Goal: Book appointment/travel/reservation

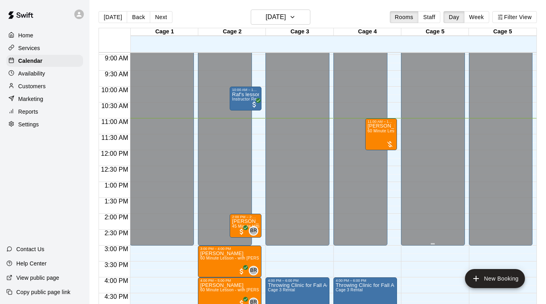
scroll to position [279, 0]
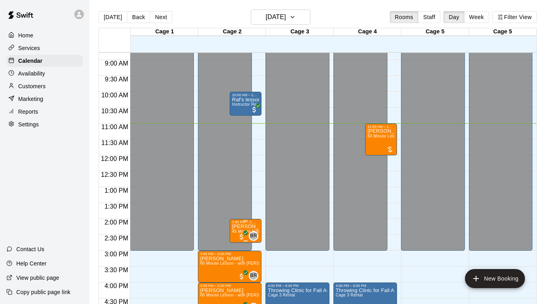
click at [244, 226] on p "[PERSON_NAME]" at bounding box center [245, 226] width 27 height 0
click at [240, 232] on icon "edit" at bounding box center [241, 235] width 10 height 10
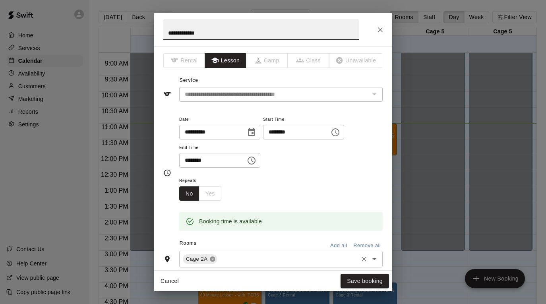
click at [214, 259] on icon at bounding box center [212, 259] width 5 height 5
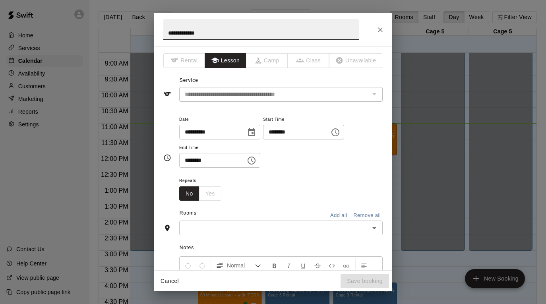
click at [222, 227] on input "text" at bounding box center [274, 228] width 185 height 10
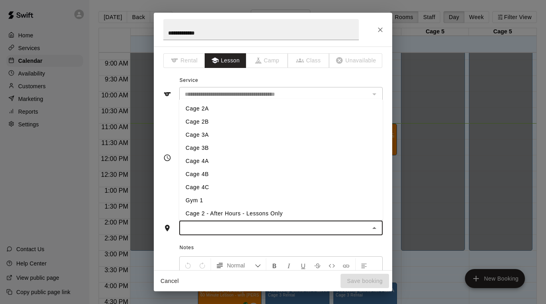
click at [262, 158] on li "Cage 4A" at bounding box center [280, 160] width 203 height 13
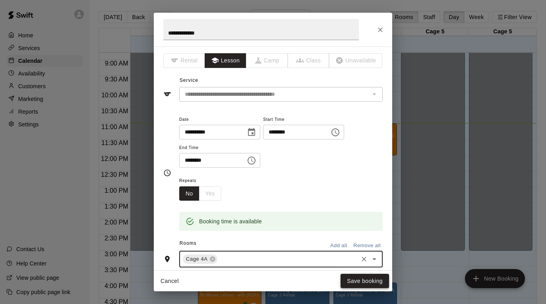
click at [359, 282] on button "Save booking" at bounding box center [364, 281] width 48 height 15
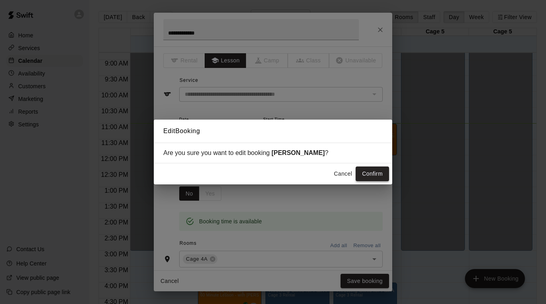
click at [368, 172] on button "Confirm" at bounding box center [371, 173] width 33 height 15
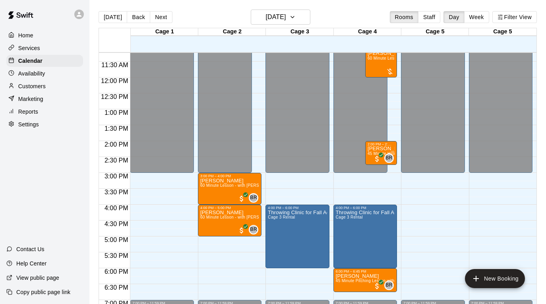
scroll to position [357, 0]
click at [134, 18] on button "Back" at bounding box center [138, 17] width 23 height 12
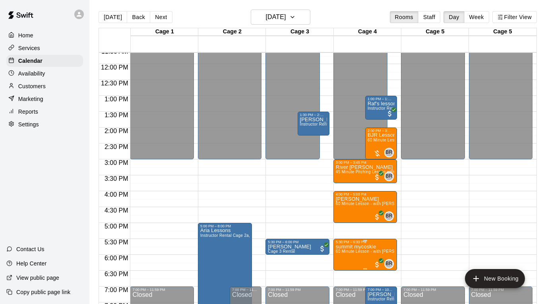
scroll to position [408, 0]
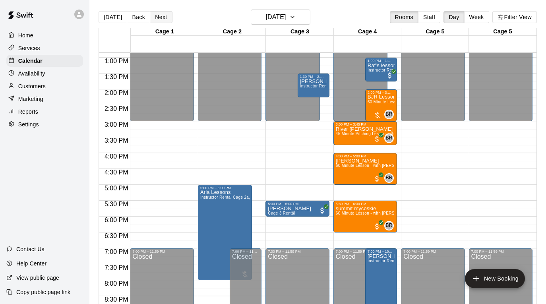
click at [161, 20] on button "Next" at bounding box center [161, 17] width 22 height 12
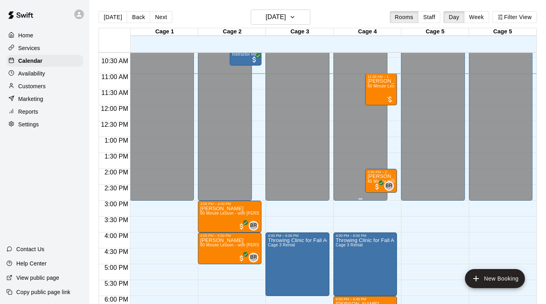
scroll to position [325, 0]
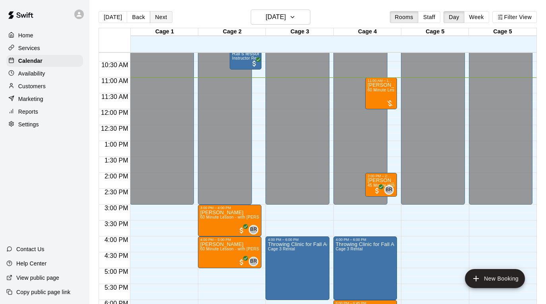
click at [160, 17] on button "Next" at bounding box center [161, 17] width 22 height 12
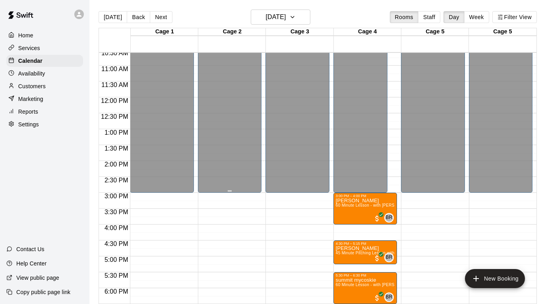
scroll to position [339, 0]
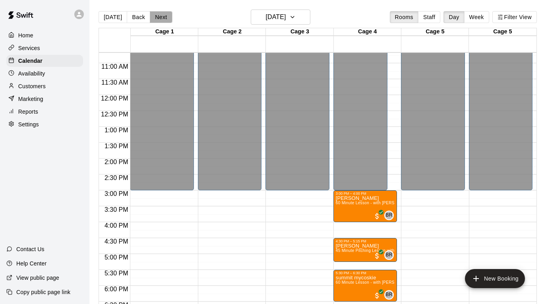
click at [164, 19] on button "Next" at bounding box center [161, 17] width 22 height 12
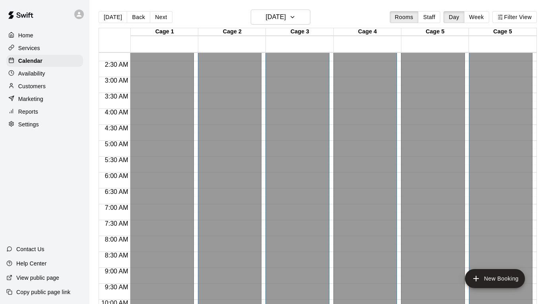
scroll to position [53, 0]
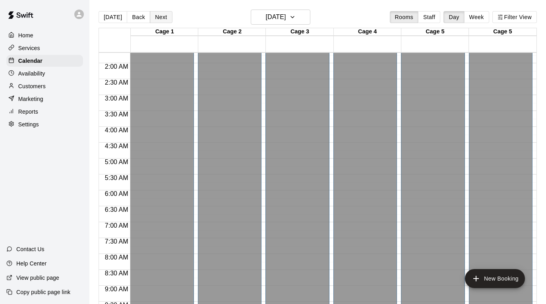
click at [161, 16] on button "Next" at bounding box center [161, 17] width 22 height 12
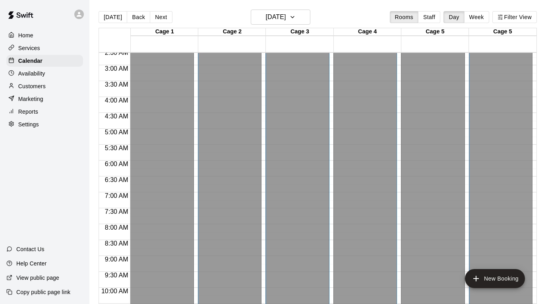
scroll to position [49, 0]
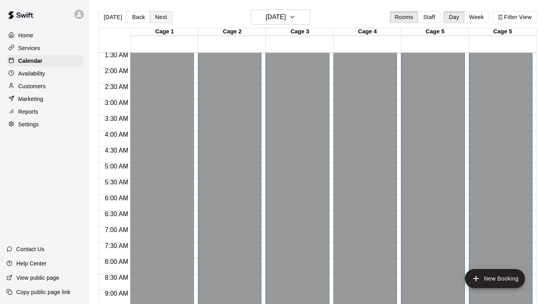
click at [163, 14] on button "Next" at bounding box center [161, 17] width 22 height 12
click at [163, 15] on button "Next" at bounding box center [161, 17] width 22 height 12
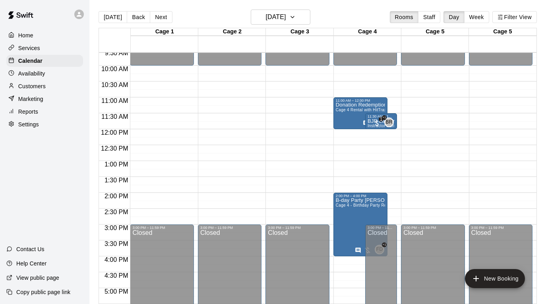
scroll to position [306, 0]
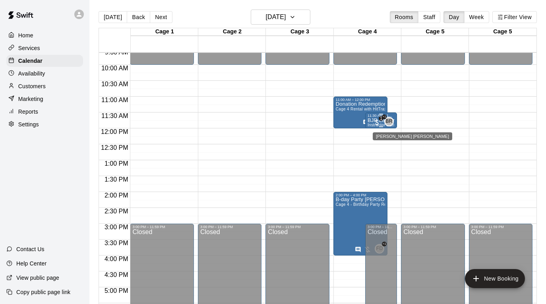
click at [393, 118] on span "BR 0" at bounding box center [390, 122] width 6 height 10
click at [392, 126] on icon "edit" at bounding box center [395, 125] width 10 height 10
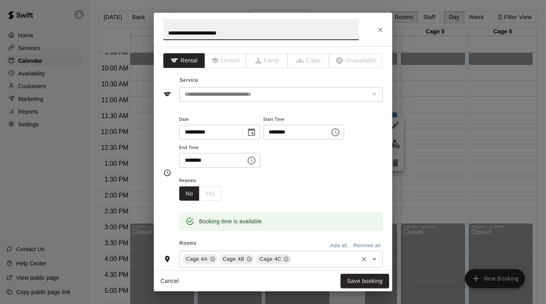
click at [364, 256] on icon "Clear" at bounding box center [364, 259] width 8 height 8
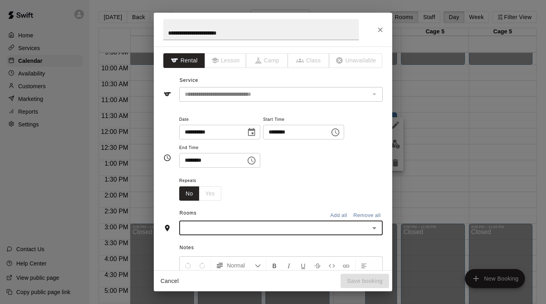
click at [302, 224] on input "text" at bounding box center [274, 228] width 185 height 10
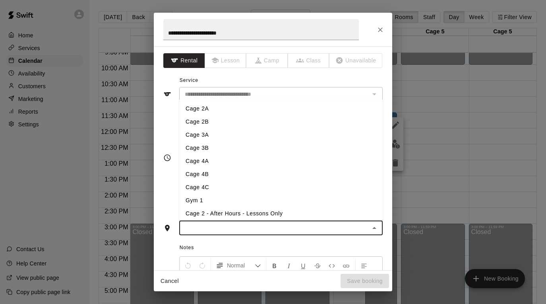
click at [312, 135] on li "Cage 3A" at bounding box center [280, 134] width 203 height 13
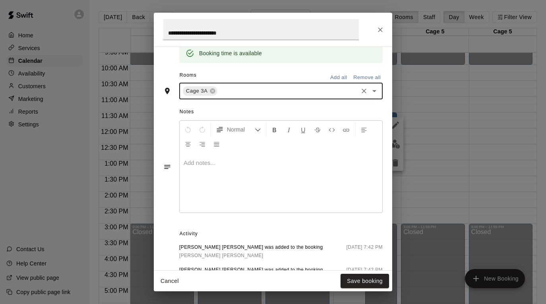
scroll to position [191, 0]
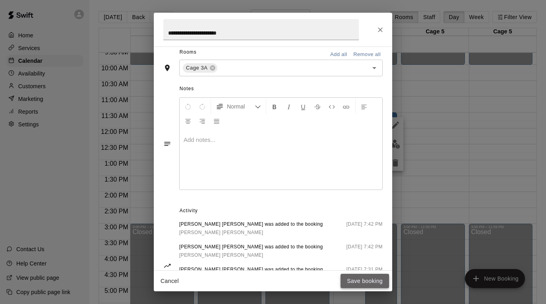
click at [345, 281] on button "Save booking" at bounding box center [364, 281] width 48 height 15
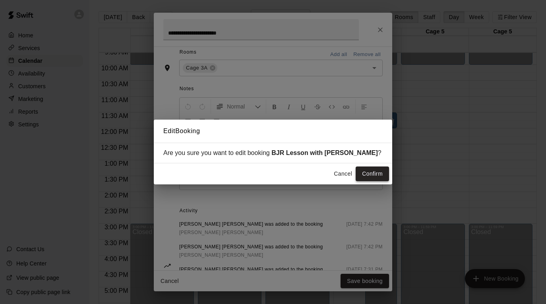
click at [368, 170] on button "Confirm" at bounding box center [371, 173] width 33 height 15
